Goal: Navigation & Orientation: Find specific page/section

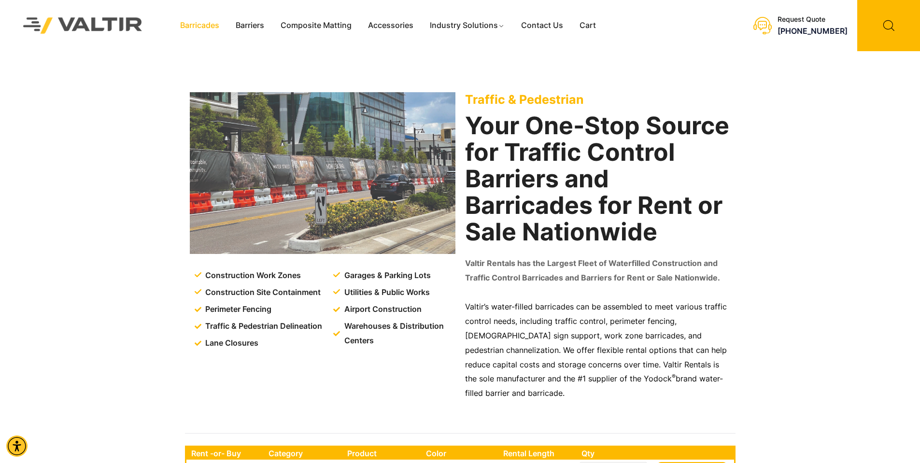
click at [206, 26] on link "Barricades" at bounding box center [200, 25] width 56 height 14
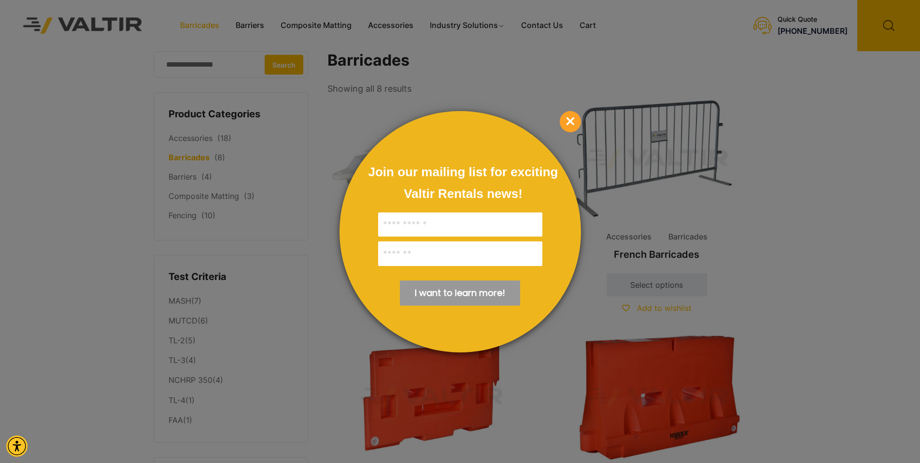
click at [176, 218] on div at bounding box center [460, 231] width 920 height 463
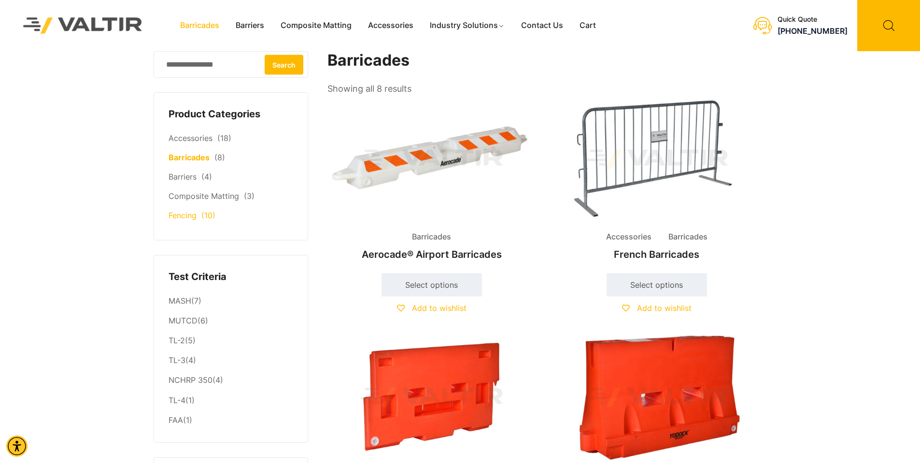
click at [187, 218] on link "Fencing" at bounding box center [183, 216] width 28 height 10
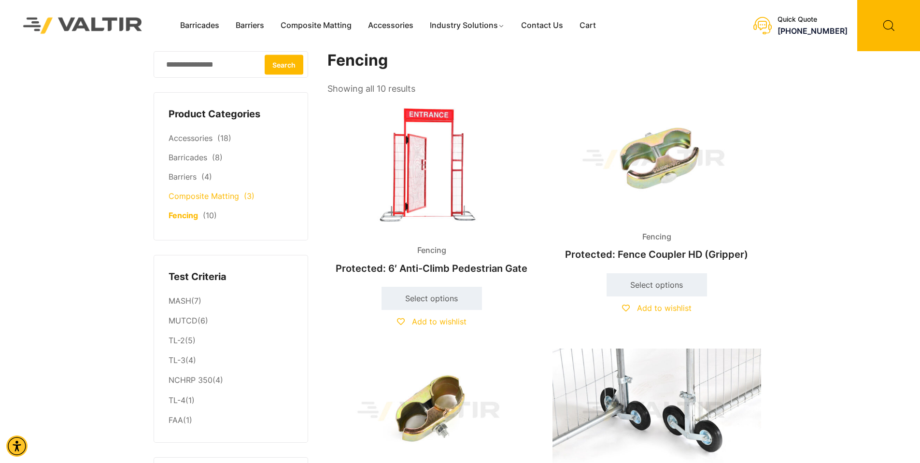
click at [195, 198] on link "Composite Matting" at bounding box center [204, 196] width 71 height 10
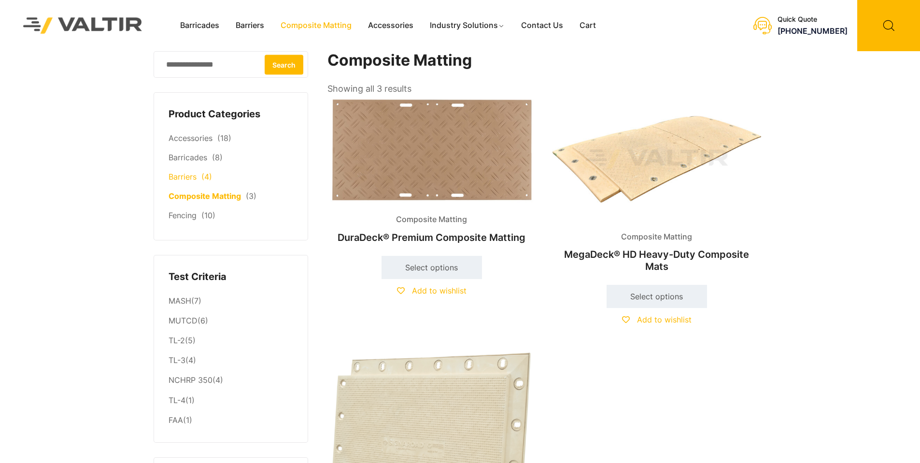
click at [188, 177] on link "Barriers" at bounding box center [183, 177] width 28 height 10
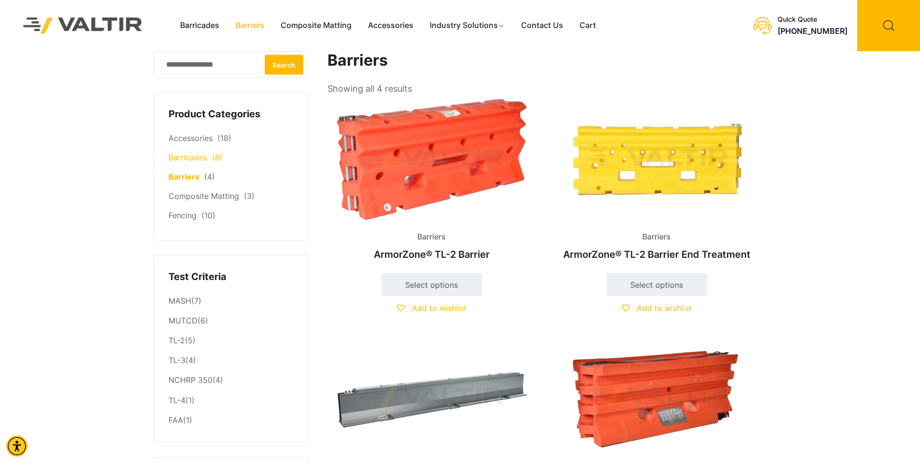
click at [189, 162] on link "Barricades" at bounding box center [188, 158] width 39 height 10
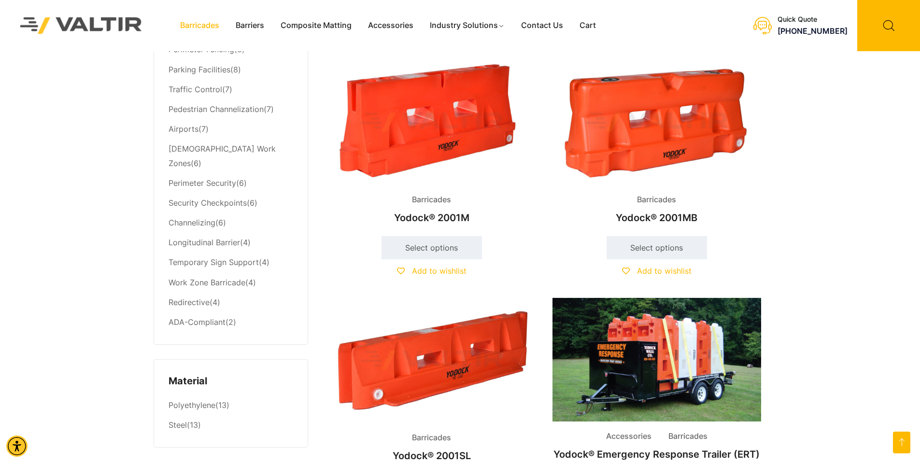
scroll to position [579, 0]
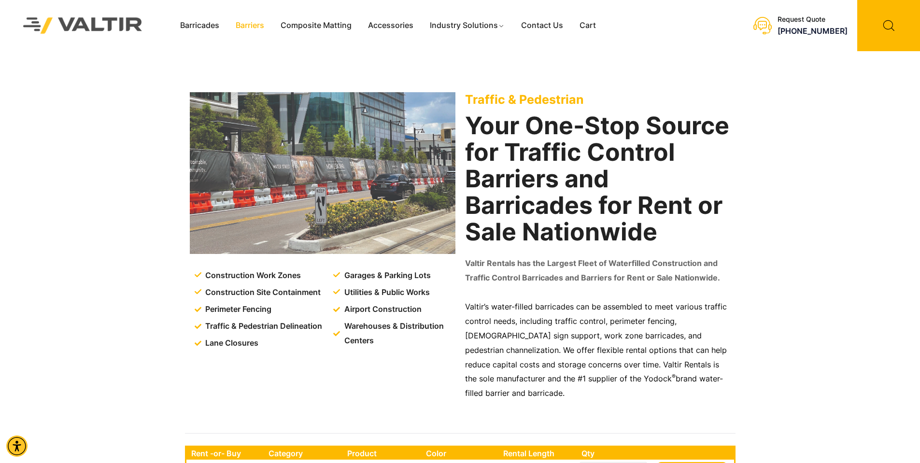
click at [264, 22] on link "Barriers" at bounding box center [250, 25] width 45 height 14
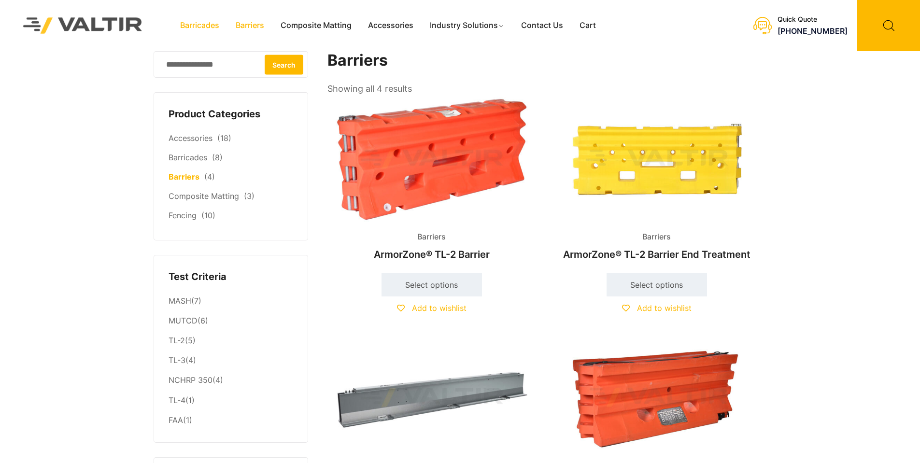
click at [187, 24] on link "Barricades" at bounding box center [200, 25] width 56 height 14
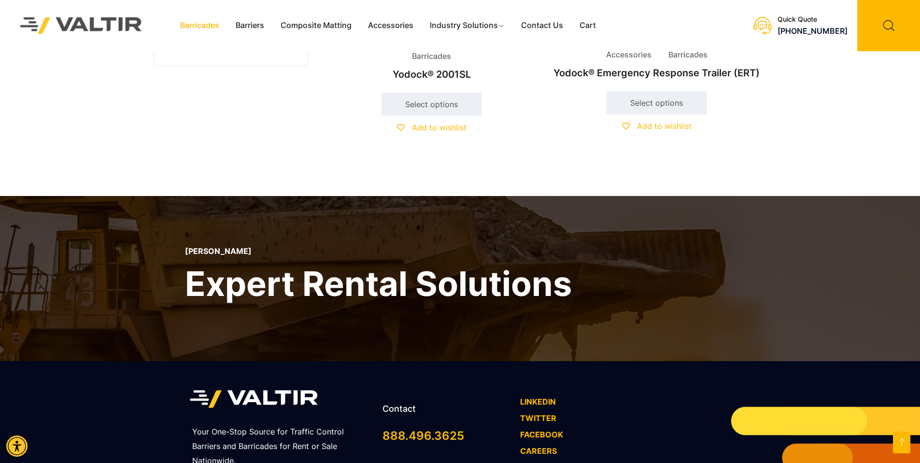
scroll to position [487, 0]
